Goal: Communication & Community: Answer question/provide support

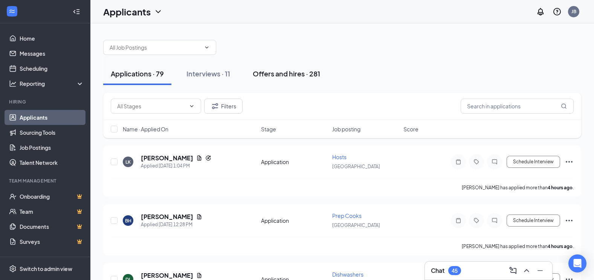
drag, startPoint x: 262, startPoint y: 74, endPoint x: 256, endPoint y: 82, distance: 9.5
click at [262, 74] on div "Offers and hires · 281" at bounding box center [286, 73] width 67 height 9
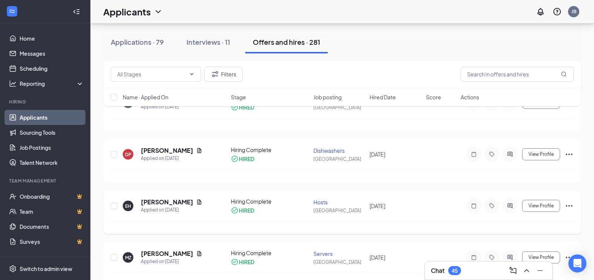
scroll to position [1583, 0]
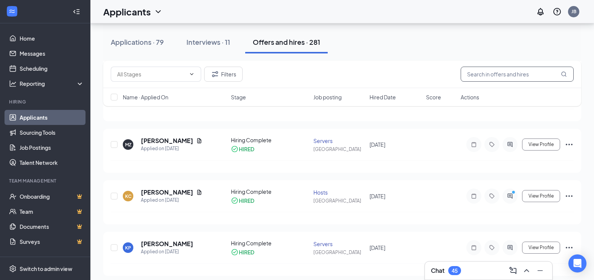
click at [461, 77] on input "text" at bounding box center [517, 74] width 113 height 15
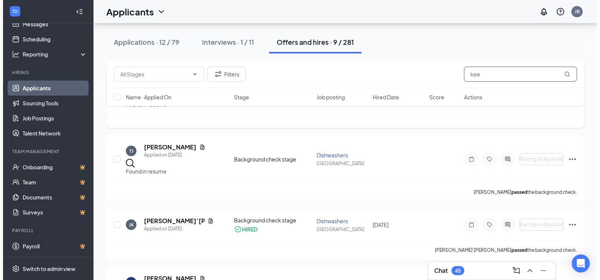
scroll to position [188, 0]
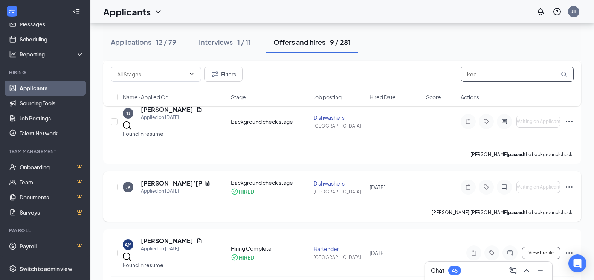
type input "kee"
click at [506, 185] on icon "ActiveChat" at bounding box center [504, 187] width 5 height 5
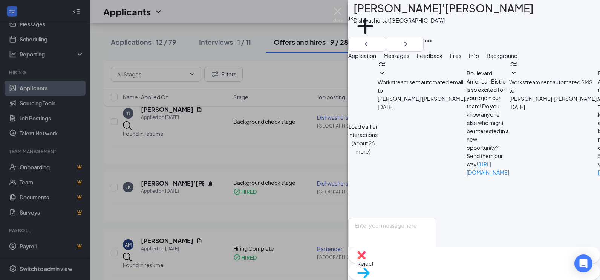
click at [436, 218] on div "Full text editor Email SMS Send" at bounding box center [392, 253] width 88 height 71
click at [436, 218] on textarea at bounding box center [392, 240] width 88 height 45
drag, startPoint x: 387, startPoint y: 189, endPoint x: 362, endPoint y: 190, distance: 24.5
click at [362, 218] on div "ja'len please resend your 2 forms of ID Full text editor Email SMS Send" at bounding box center [392, 253] width 88 height 71
click at [436, 218] on textarea "Good afternoon, please resend your 2 forms of ID" at bounding box center [392, 240] width 88 height 45
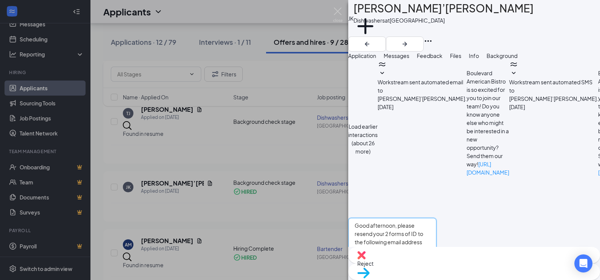
scroll to position [350, 0]
click at [436, 218] on textarea "Good afternoon, please resend your 2 forms of ID to the following email address…" at bounding box center [392, 240] width 88 height 45
click at [412, 218] on textarea "Good afternoon, please resend your 2 forms of ID to the following email address…" at bounding box center [392, 240] width 88 height 45
click at [436, 218] on textarea "Good afternoon Ja'len, at your earliest convience please resend your 2 forms of…" at bounding box center [392, 240] width 88 height 45
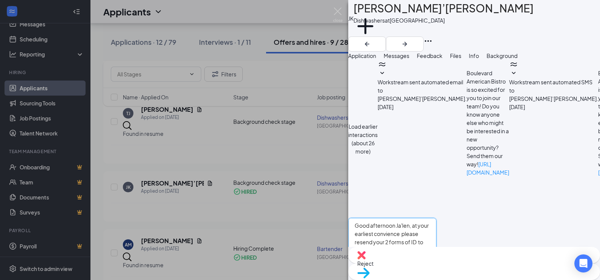
drag, startPoint x: 479, startPoint y: 190, endPoint x: 482, endPoint y: 209, distance: 19.5
click at [436, 218] on textarea "Good afternoon Ja'len, at your earliest convience please resend your 2 forms of…" at bounding box center [392, 240] width 88 height 45
click at [436, 218] on textarea "Good afternoon Ja'len, at your earliest convenience please resend your 2 forms …" at bounding box center [392, 240] width 88 height 45
click at [430, 218] on textarea "Good afternoon Ja'len, at your earliest convenience please resend your 2 forms …" at bounding box center [392, 240] width 88 height 45
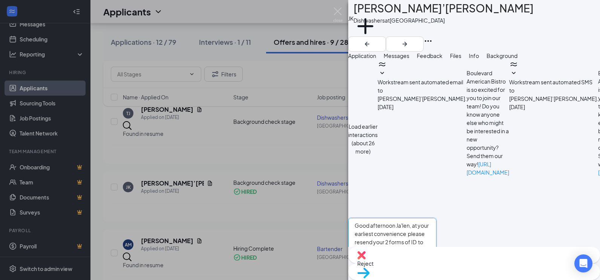
click at [436, 218] on textarea "Good afternoon Ja'len, at your earliest convenience please resend your 2 forms …" at bounding box center [392, 240] width 88 height 45
type textarea "Good afternoon Ja'len, at your earliest convenience please resend your 2 forms …"
click at [436, 263] on button "Send" at bounding box center [429, 276] width 13 height 26
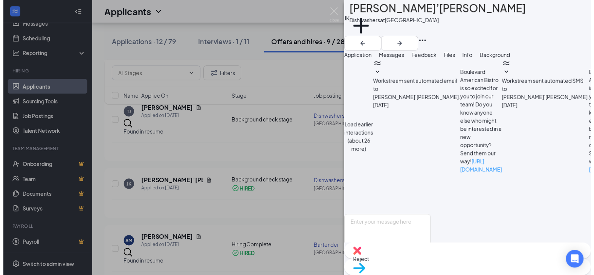
scroll to position [431, 0]
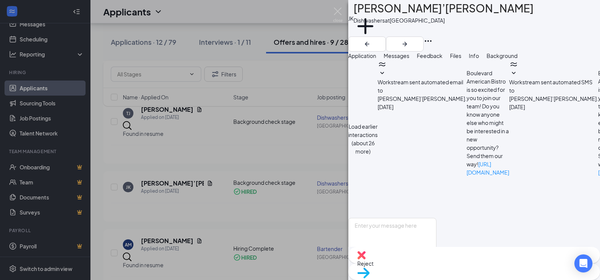
click at [339, 8] on img at bounding box center [337, 15] width 9 height 15
